Goal: Use online tool/utility: Utilize a website feature to perform a specific function

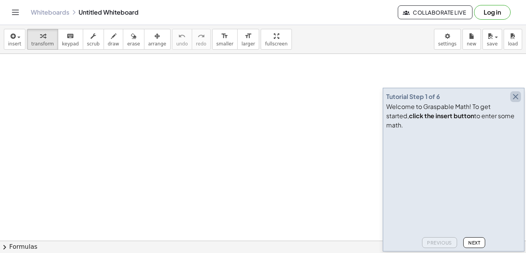
click at [517, 101] on icon "button" at bounding box center [515, 96] width 9 height 9
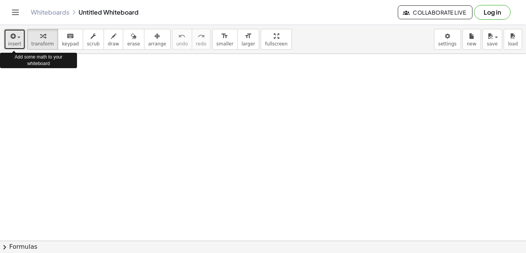
click at [10, 42] on span "insert" at bounding box center [14, 43] width 13 height 5
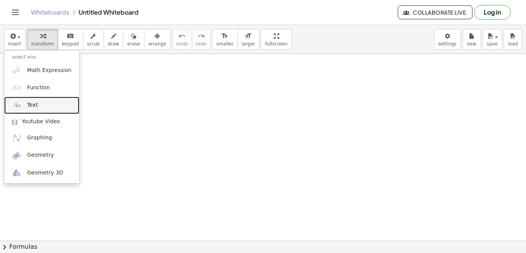
click at [40, 103] on link "Text" at bounding box center [41, 105] width 75 height 17
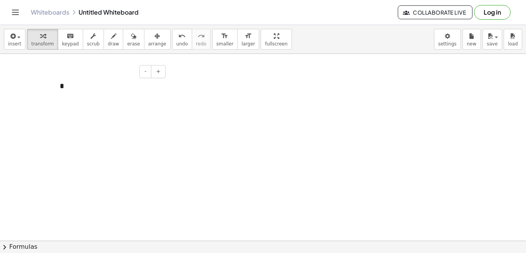
click at [138, 89] on div "*" at bounding box center [110, 86] width 116 height 27
click at [57, 85] on div at bounding box center [56, 86] width 8 height 27
click at [65, 85] on div "*" at bounding box center [110, 86] width 116 height 27
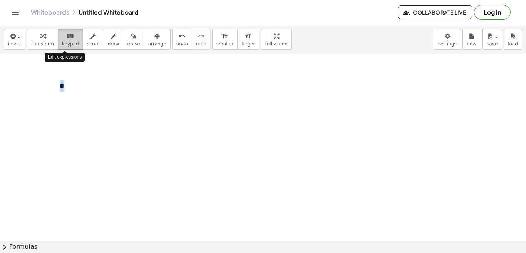
click at [67, 38] on icon "keyboard" at bounding box center [70, 36] width 7 height 9
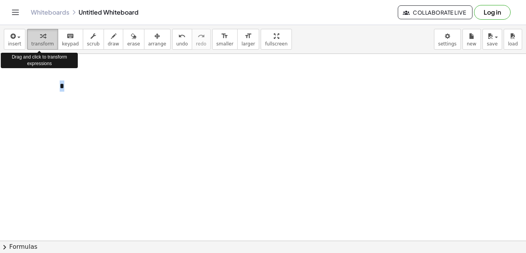
click at [39, 44] on span "transform" at bounding box center [42, 43] width 23 height 5
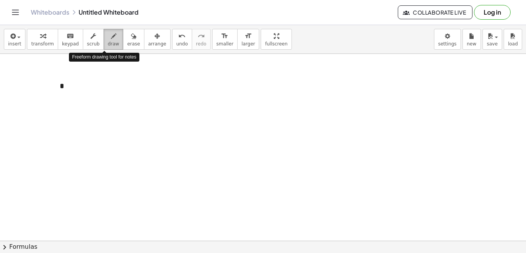
click at [108, 45] on span "draw" at bounding box center [114, 43] width 12 height 5
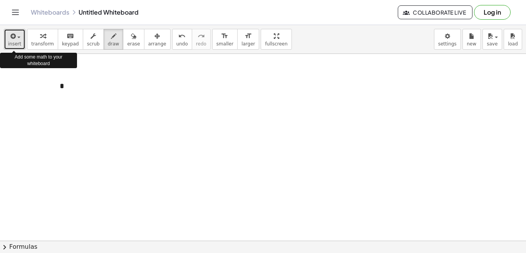
click at [10, 46] on span "insert" at bounding box center [14, 43] width 13 height 5
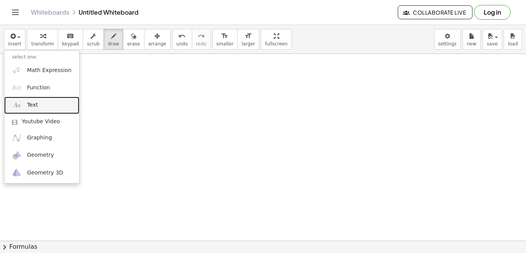
click at [34, 107] on span "Text" at bounding box center [32, 105] width 11 height 8
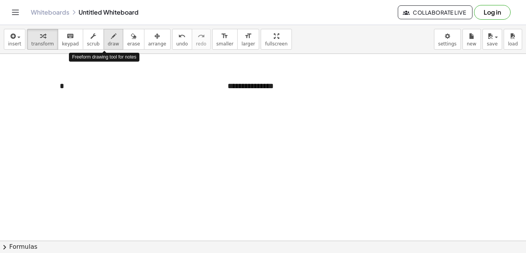
click at [111, 44] on button "draw" at bounding box center [114, 39] width 20 height 21
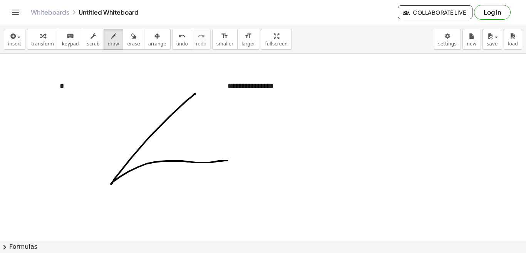
drag, startPoint x: 195, startPoint y: 94, endPoint x: 229, endPoint y: 161, distance: 74.6
drag, startPoint x: 297, startPoint y: 98, endPoint x: 342, endPoint y: 156, distance: 73.7
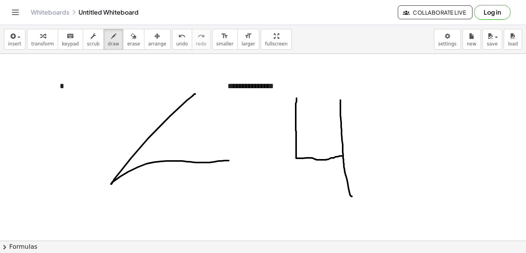
drag, startPoint x: 340, startPoint y: 100, endPoint x: 352, endPoint y: 196, distance: 97.0
drag, startPoint x: 384, startPoint y: 102, endPoint x: 417, endPoint y: 140, distance: 50.2
drag, startPoint x: 415, startPoint y: 103, endPoint x: 416, endPoint y: 181, distance: 78.2
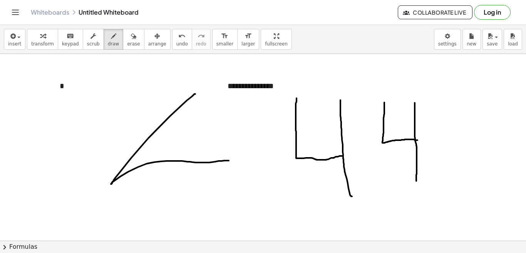
drag, startPoint x: 416, startPoint y: 181, endPoint x: 453, endPoint y: 115, distance: 75.5
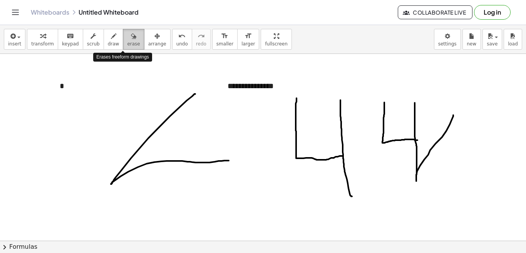
click at [131, 35] on icon "button" at bounding box center [133, 36] width 5 height 9
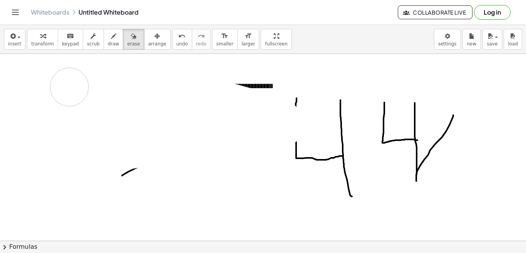
drag, startPoint x: 111, startPoint y: 89, endPoint x: 70, endPoint y: 88, distance: 40.5
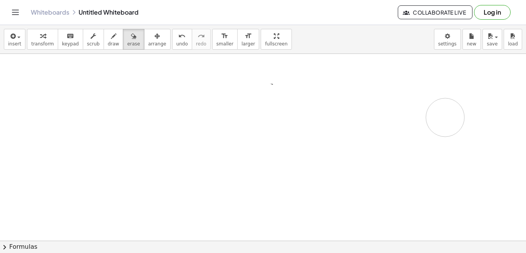
drag, startPoint x: 70, startPoint y: 88, endPoint x: 445, endPoint y: 117, distance: 375.9
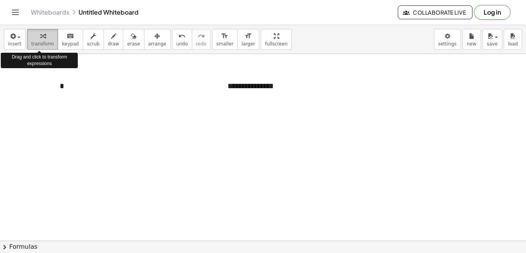
click at [40, 39] on icon "button" at bounding box center [42, 36] width 5 height 9
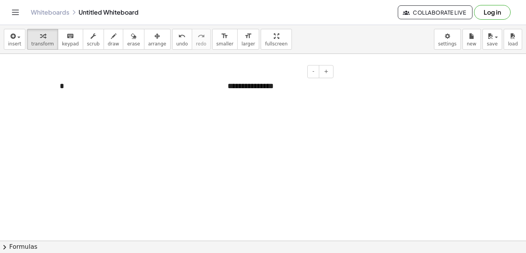
click at [237, 83] on div "**********" at bounding box center [278, 86] width 116 height 27
drag, startPoint x: 274, startPoint y: 86, endPoint x: 221, endPoint y: 89, distance: 52.8
click at [221, 89] on div "**********" at bounding box center [278, 86] width 116 height 27
click at [220, 89] on div at bounding box center [224, 86] width 8 height 27
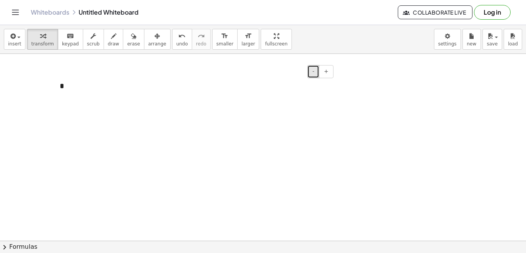
click at [313, 74] on span "-" at bounding box center [313, 71] width 2 height 6
click at [64, 87] on div "*" at bounding box center [110, 86] width 116 height 27
click at [146, 73] on span "-" at bounding box center [145, 71] width 2 height 6
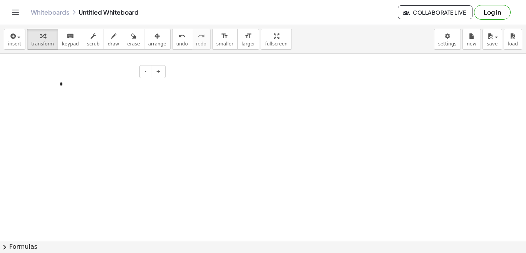
click at [72, 79] on div "*" at bounding box center [110, 84] width 116 height 23
click at [143, 70] on button "-" at bounding box center [145, 71] width 12 height 13
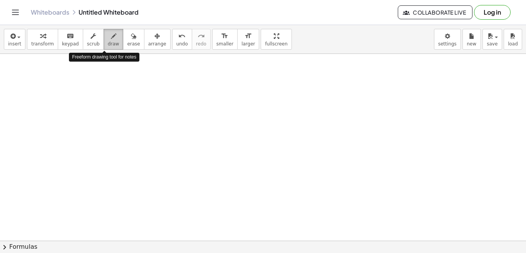
click at [109, 42] on span "draw" at bounding box center [114, 43] width 12 height 5
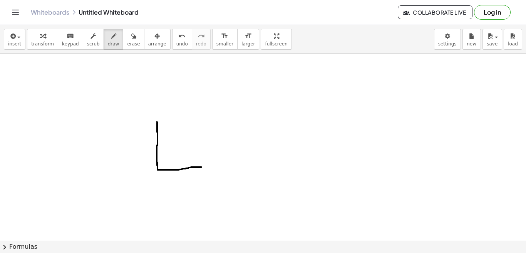
drag, startPoint x: 157, startPoint y: 122, endPoint x: 201, endPoint y: 167, distance: 63.5
drag, startPoint x: 198, startPoint y: 118, endPoint x: 201, endPoint y: 228, distance: 110.6
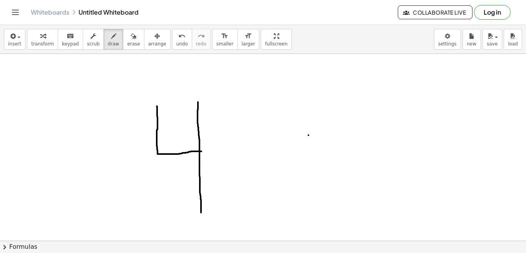
scroll to position [20, 0]
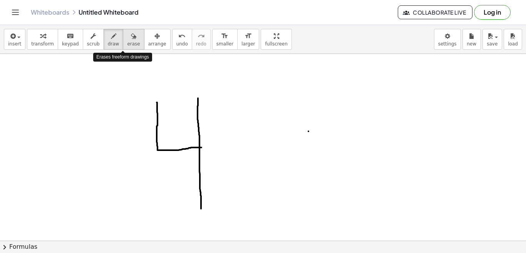
click at [127, 45] on span "erase" at bounding box center [133, 43] width 13 height 5
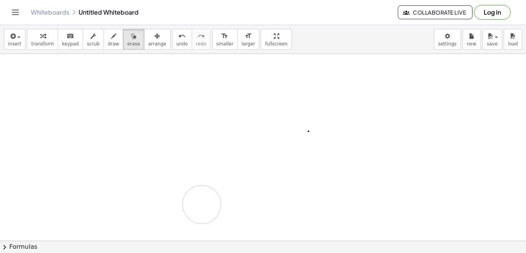
drag, startPoint x: 154, startPoint y: 96, endPoint x: 202, endPoint y: 204, distance: 119.1
click at [202, 204] on div at bounding box center [263, 246] width 526 height 424
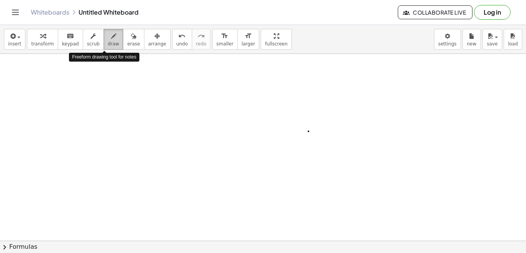
click at [111, 37] on icon "button" at bounding box center [113, 36] width 5 height 9
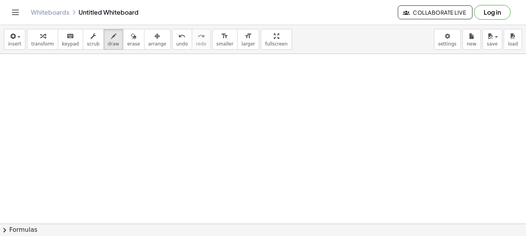
scroll to position [193, 0]
drag, startPoint x: 116, startPoint y: 90, endPoint x: 170, endPoint y: 136, distance: 71.3
click at [170, 136] on div at bounding box center [263, 73] width 526 height 424
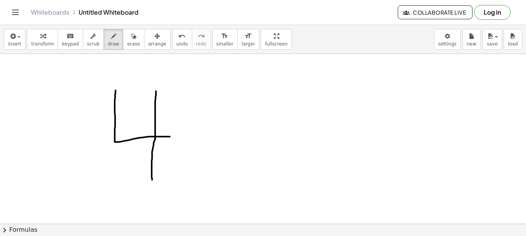
drag, startPoint x: 156, startPoint y: 91, endPoint x: 152, endPoint y: 179, distance: 88.7
click at [152, 179] on div at bounding box center [263, 73] width 526 height 424
